Goal: Information Seeking & Learning: Learn about a topic

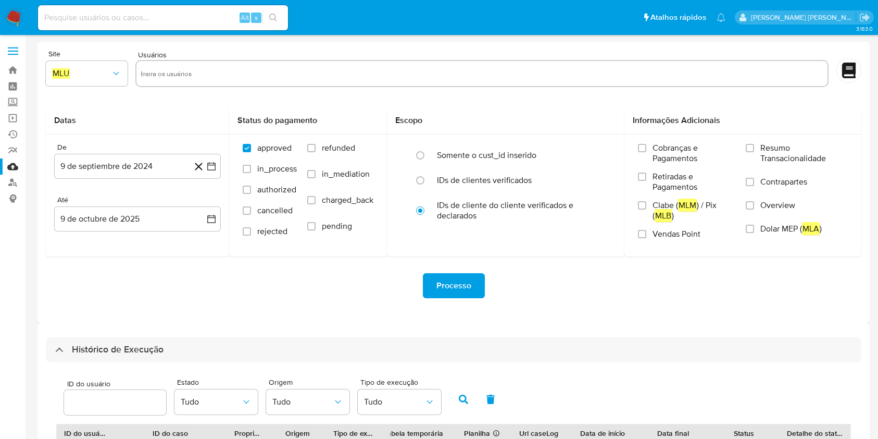
select select "10"
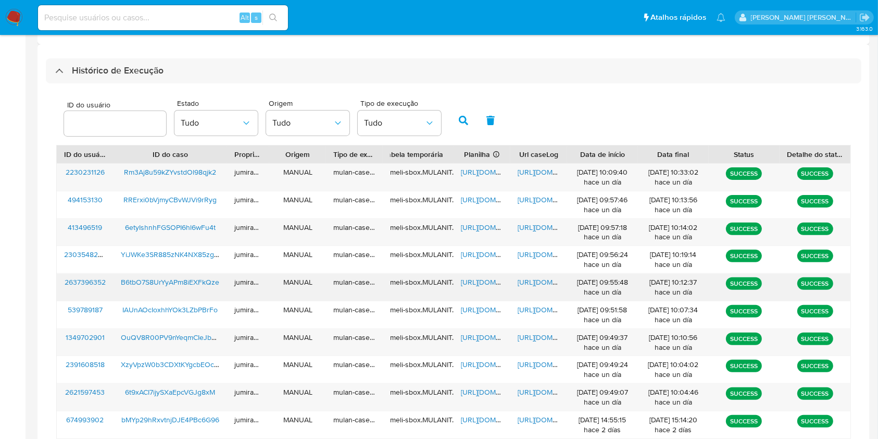
scroll to position [347, 0]
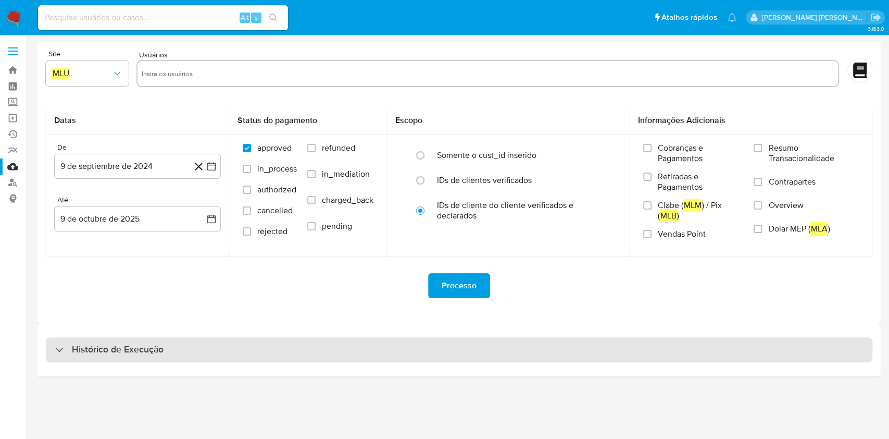
click at [168, 355] on div "Histórico de Execução" at bounding box center [459, 349] width 827 height 25
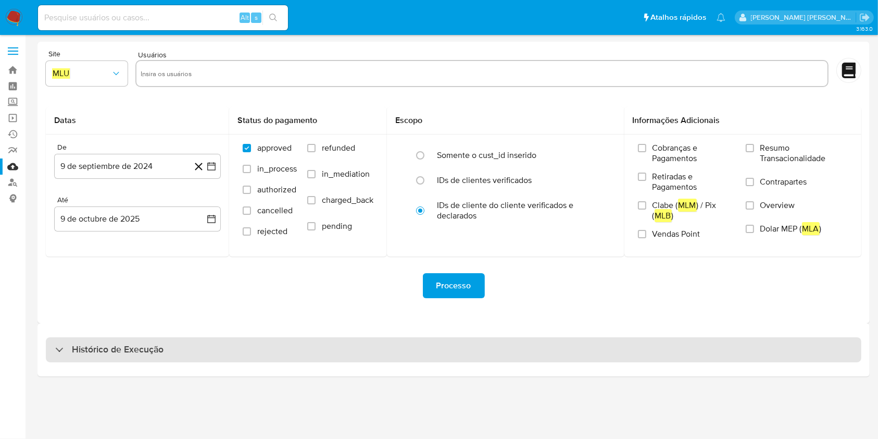
select select "10"
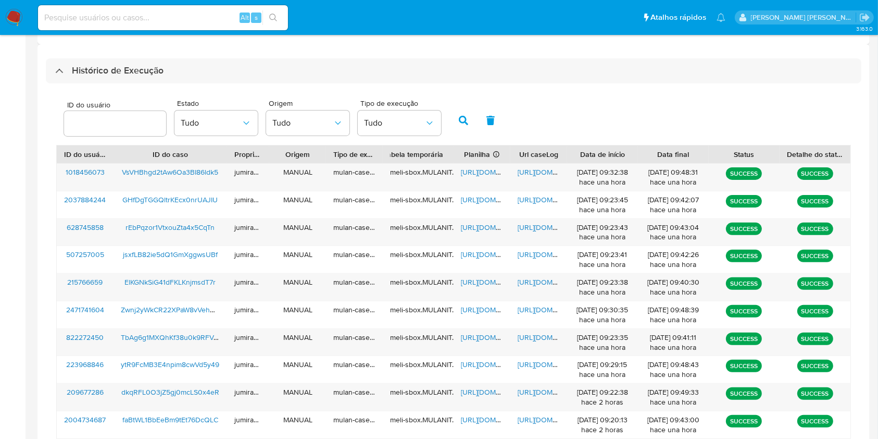
scroll to position [346, 0]
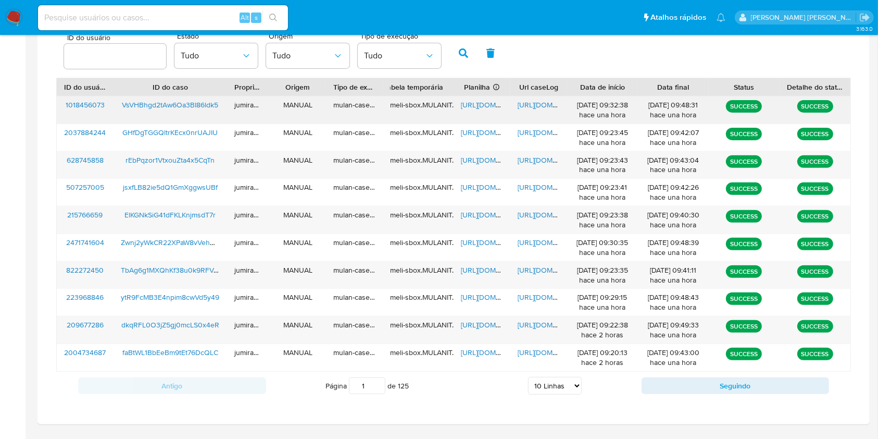
click at [470, 106] on span "https://docs.google.com/spreadsheets/d/1uzxGWwDylAnQkjwpp5sDTelDomjgUiCcmYUkPrP…" at bounding box center [497, 104] width 72 height 10
click at [523, 102] on span "https://docs.google.com/document/d/1-_OKD_pqalnpPreKdNderVg8CjTy-VHmL6nH9jRx5fI…" at bounding box center [554, 104] width 72 height 10
click at [188, 103] on span "VsVHBhgd2tAw6Oa3BI86ldk5" at bounding box center [170, 104] width 96 height 10
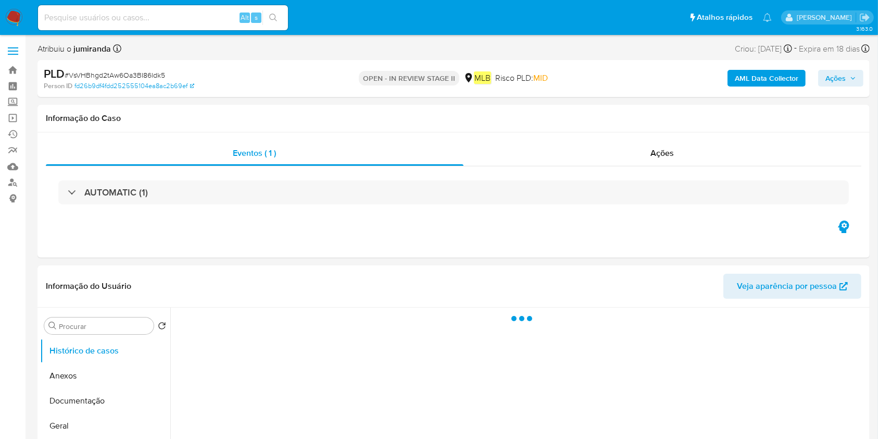
select select "10"
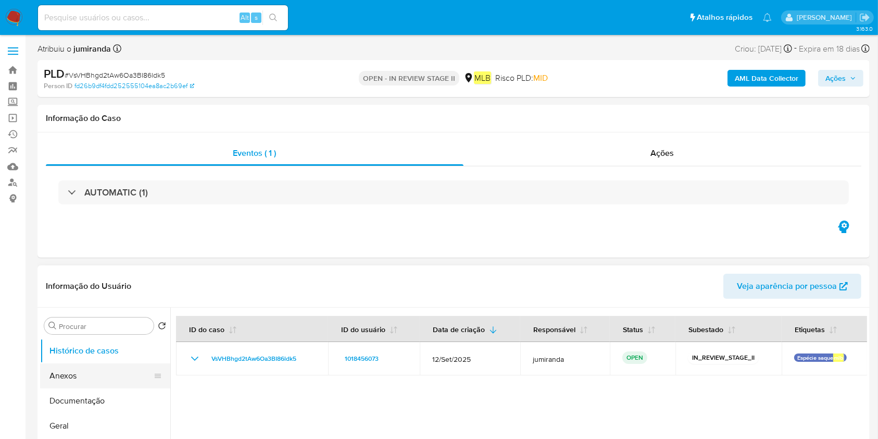
click at [104, 371] on button "Anexos" at bounding box center [101, 375] width 122 height 25
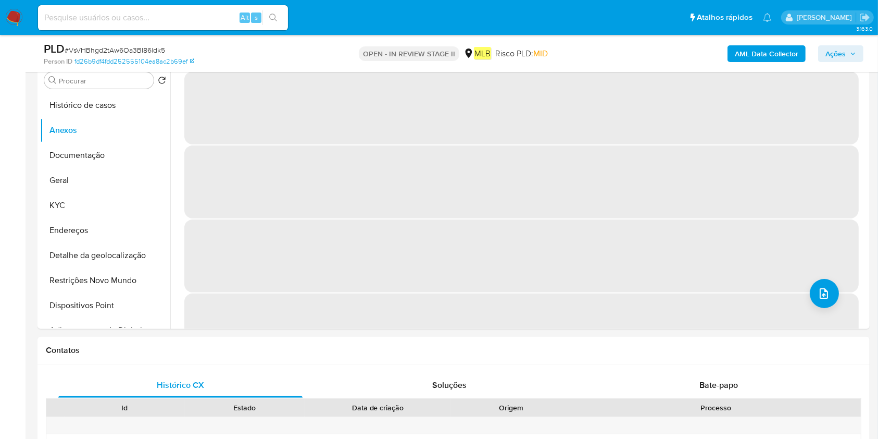
scroll to position [139, 0]
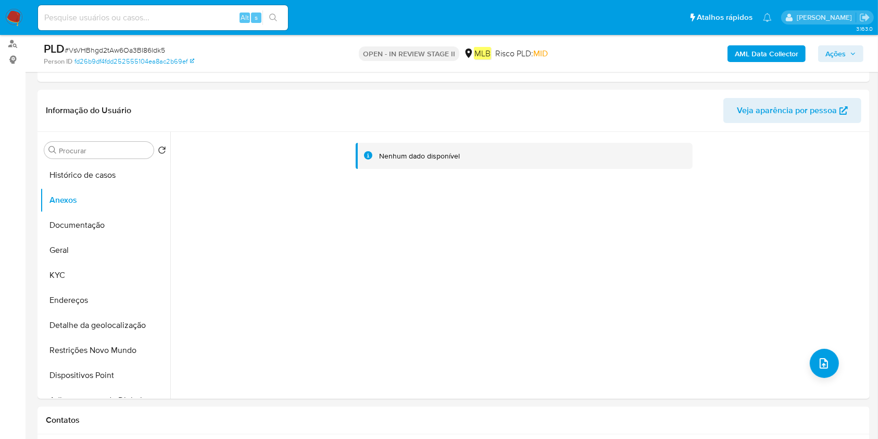
click at [738, 48] on b "AML Data Collector" at bounding box center [767, 53] width 64 height 17
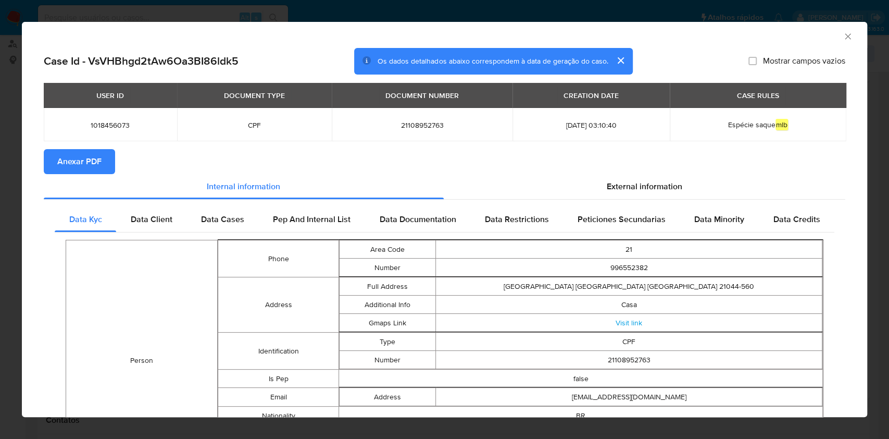
click at [101, 160] on button "Anexar PDF" at bounding box center [79, 161] width 71 height 25
click at [843, 37] on icon "Fechar a janela" at bounding box center [848, 36] width 10 height 10
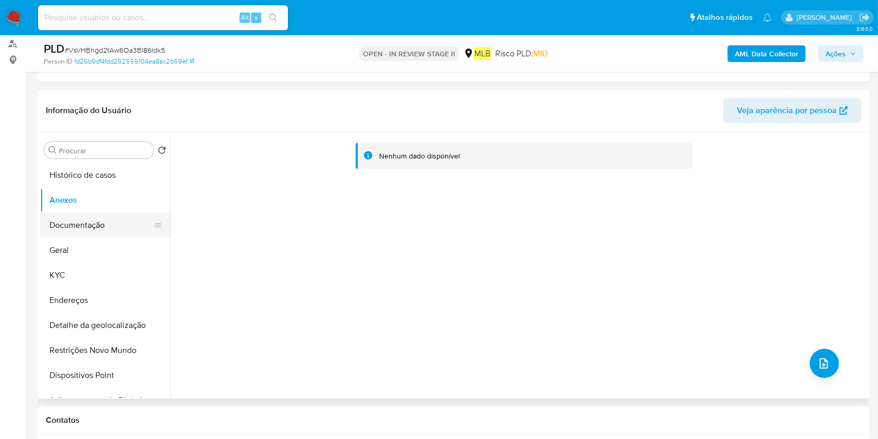
click at [113, 219] on button "Documentação" at bounding box center [101, 225] width 122 height 25
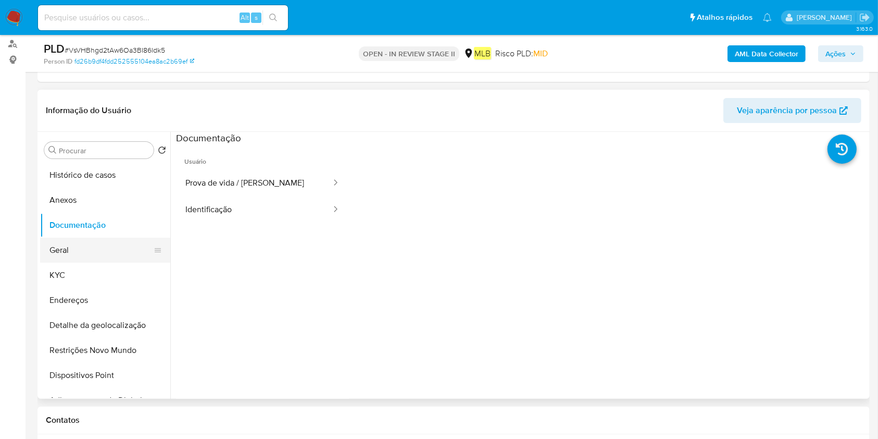
click at [108, 249] on button "Geral" at bounding box center [101, 250] width 122 height 25
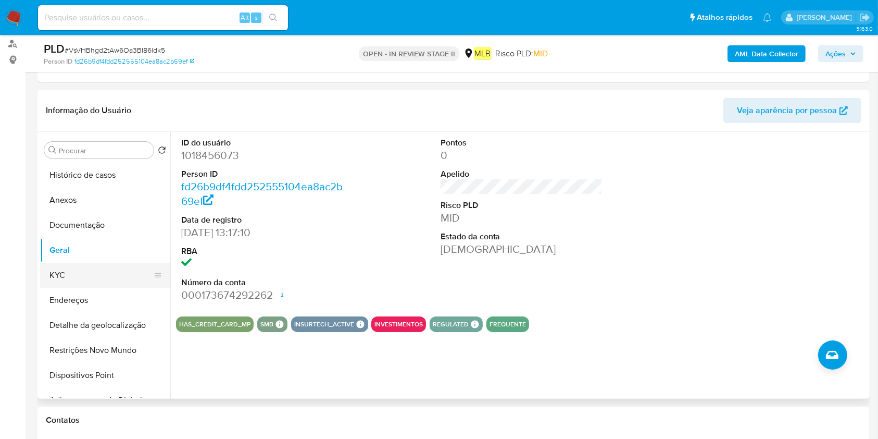
drag, startPoint x: 63, startPoint y: 268, endPoint x: 57, endPoint y: 277, distance: 10.3
click at [54, 279] on button "KYC" at bounding box center [101, 275] width 122 height 25
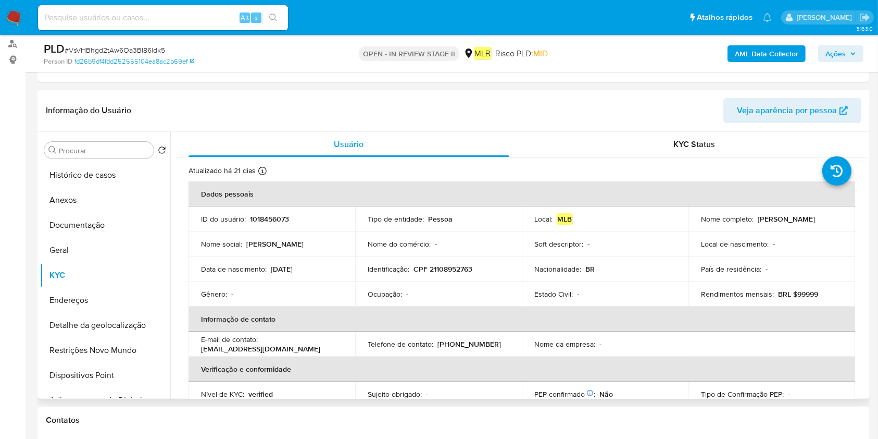
drag, startPoint x: 204, startPoint y: 178, endPoint x: 233, endPoint y: 173, distance: 29.1
click at [260, 170] on icon at bounding box center [262, 171] width 8 height 8
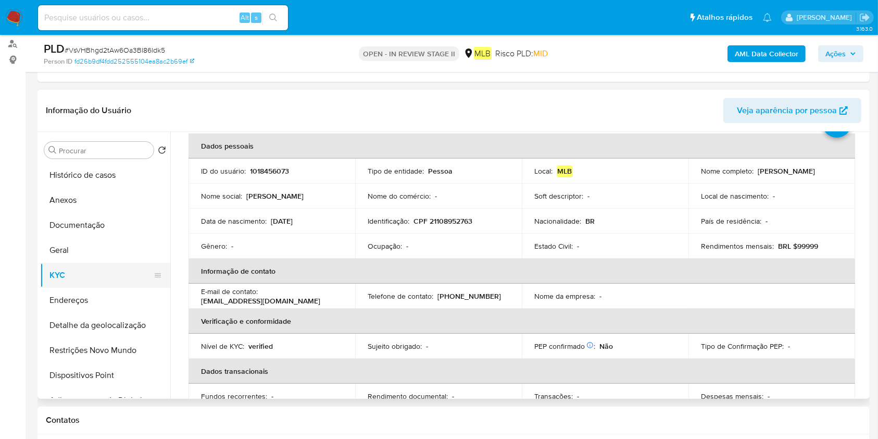
scroll to position [69, 0]
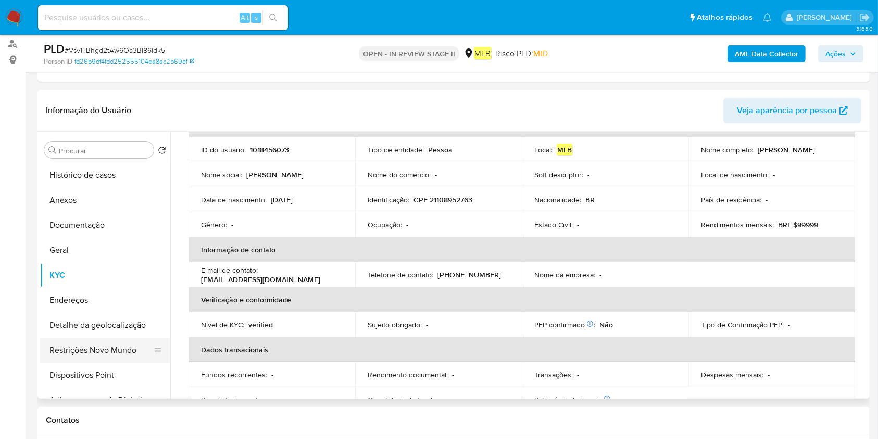
click at [96, 352] on button "Restrições Novo Mundo" at bounding box center [101, 350] width 122 height 25
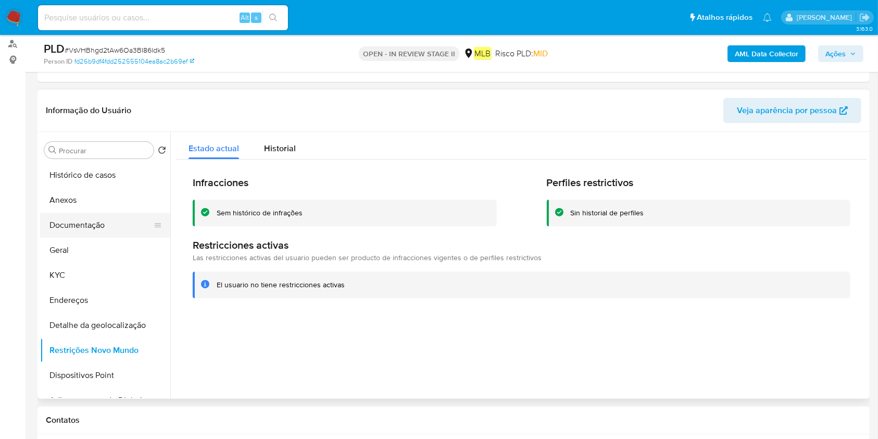
click at [97, 229] on button "Documentação" at bounding box center [101, 225] width 122 height 25
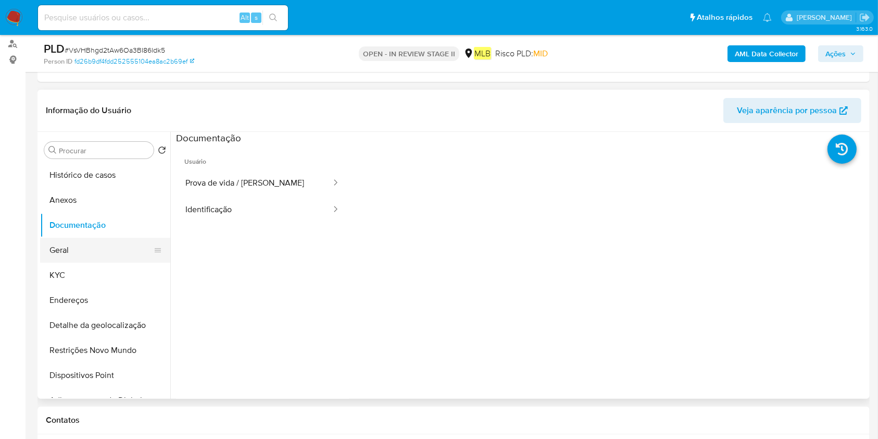
click at [106, 253] on button "Geral" at bounding box center [101, 250] width 122 height 25
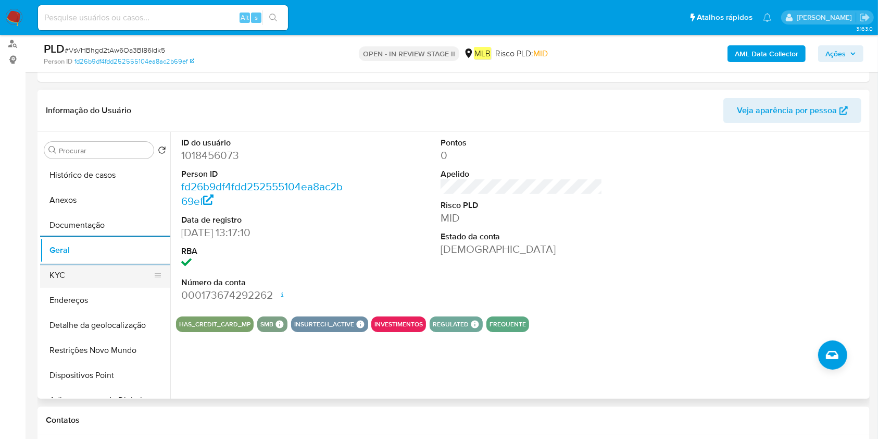
click at [68, 273] on button "KYC" at bounding box center [101, 275] width 122 height 25
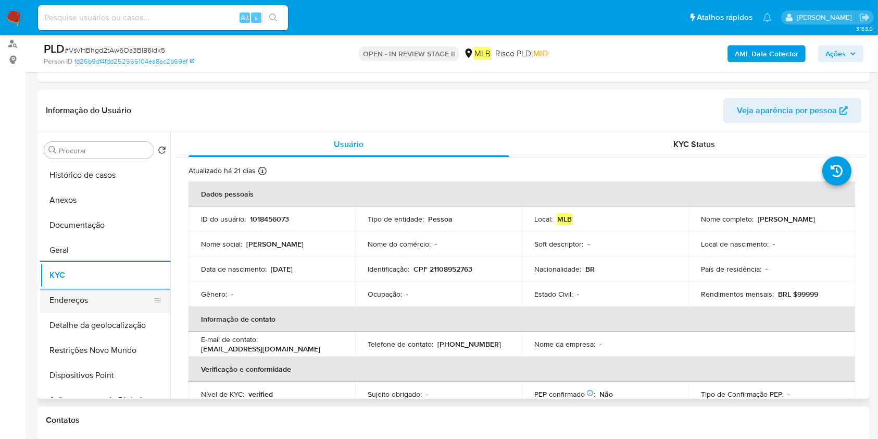
click at [73, 302] on button "Endereços" at bounding box center [101, 300] width 122 height 25
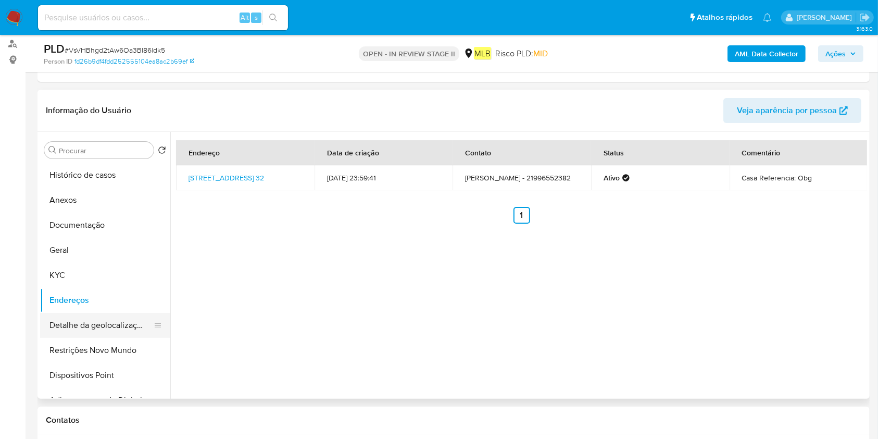
click at [85, 331] on button "Detalhe da geolocalização" at bounding box center [101, 325] width 122 height 25
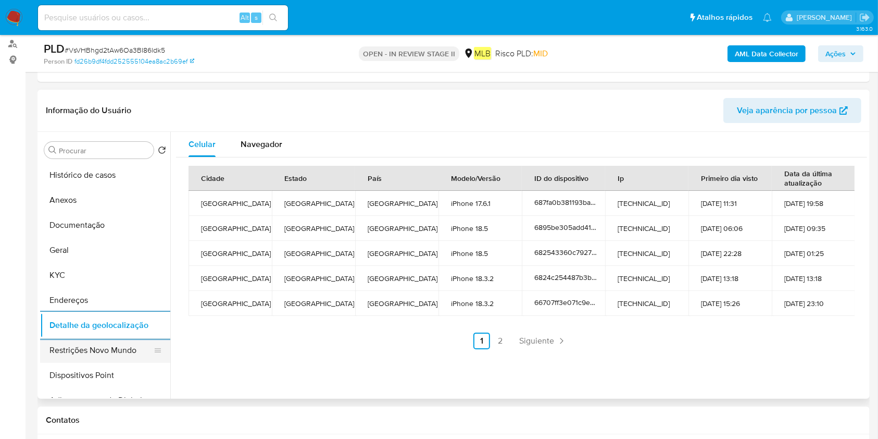
click at [72, 348] on button "Restrições Novo Mundo" at bounding box center [101, 350] width 122 height 25
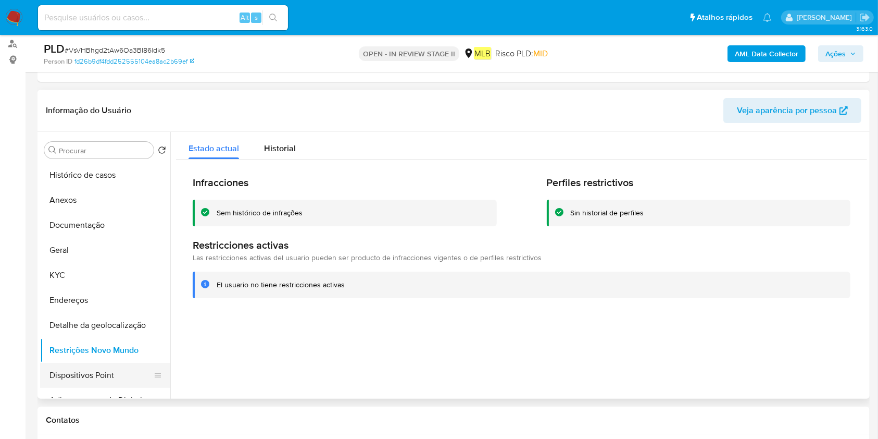
click at [100, 363] on button "Dispositivos Point" at bounding box center [101, 375] width 122 height 25
